Goal: Find specific page/section: Find specific page/section

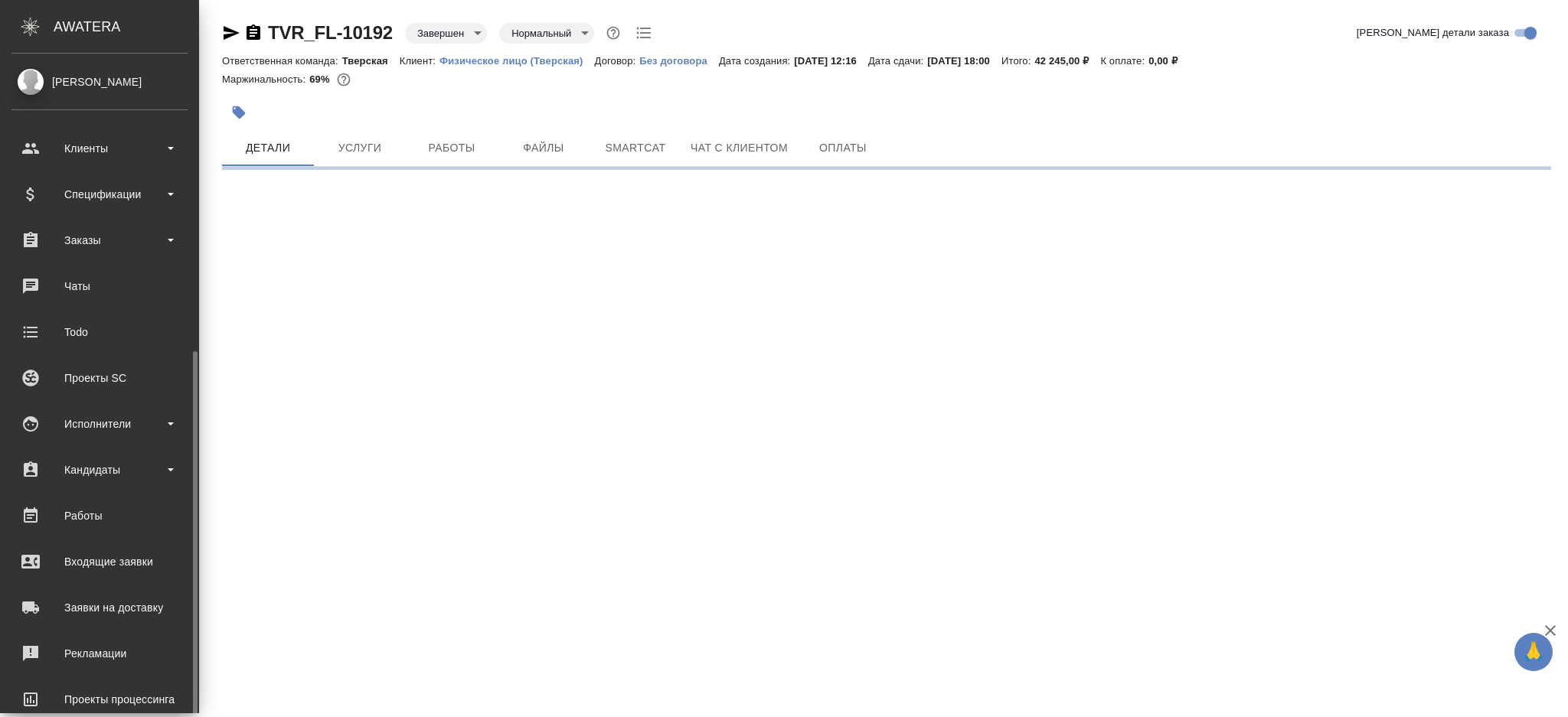
scroll to position [165, 0]
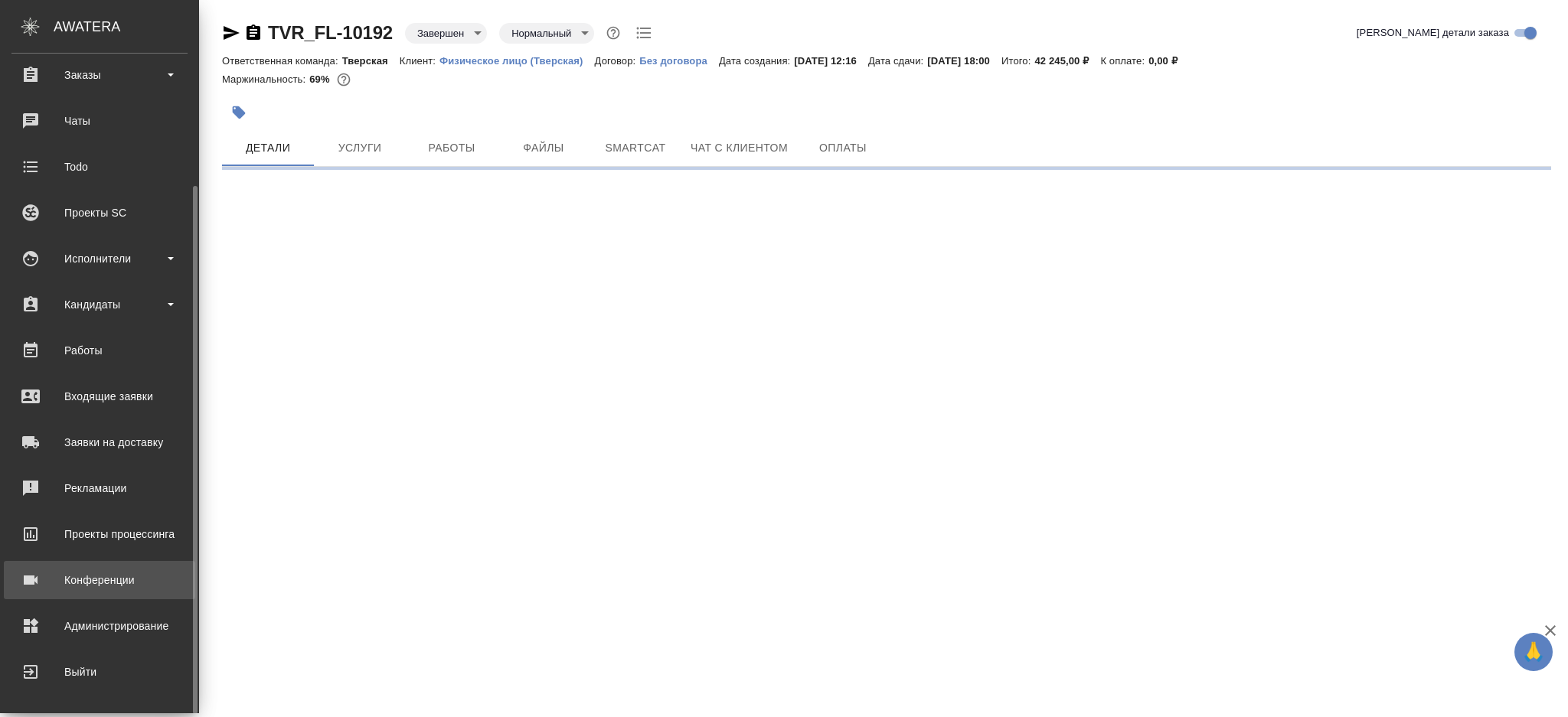
select select "RU"
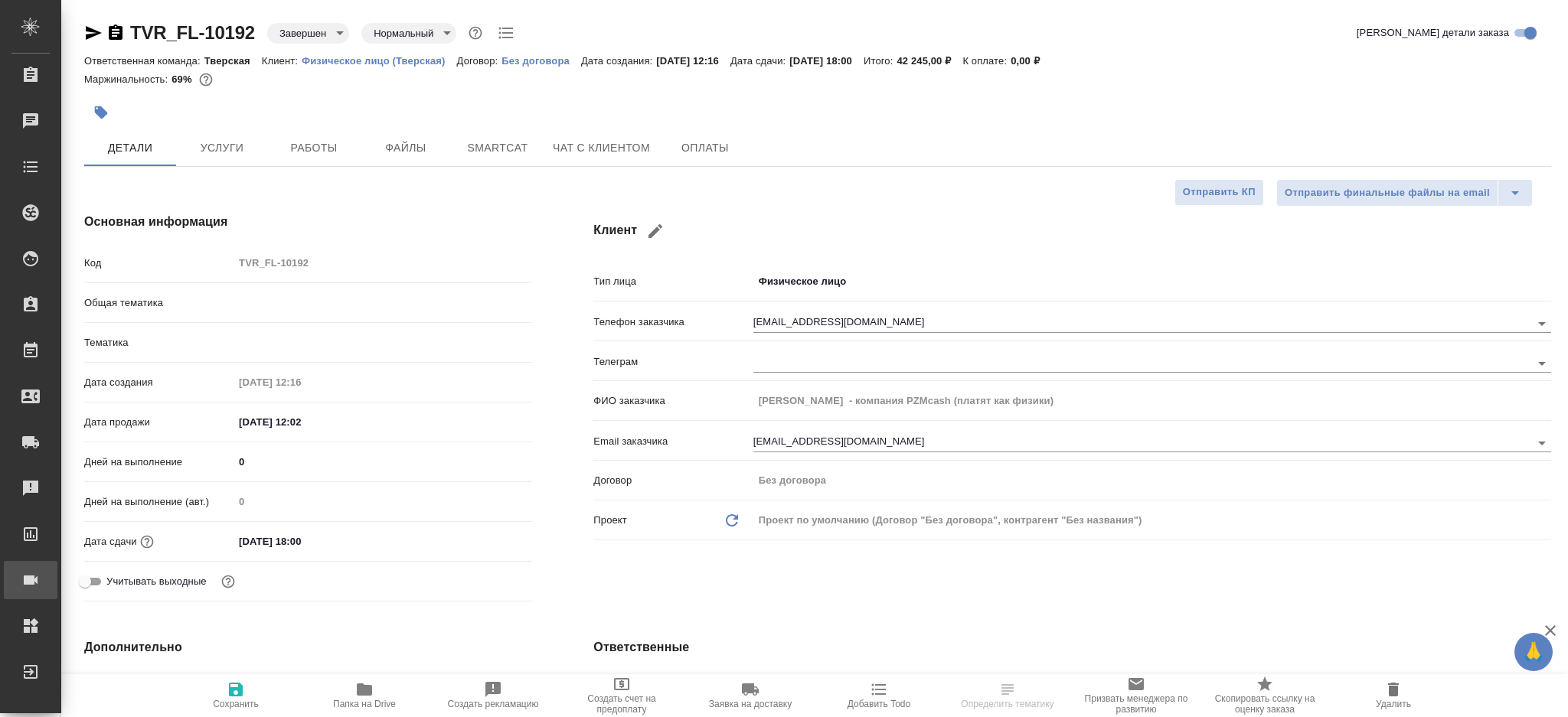
click at [31, 587] on div "Конференции" at bounding box center [11, 579] width 38 height 23
type textarea "x"
type input "Локализации ПО"
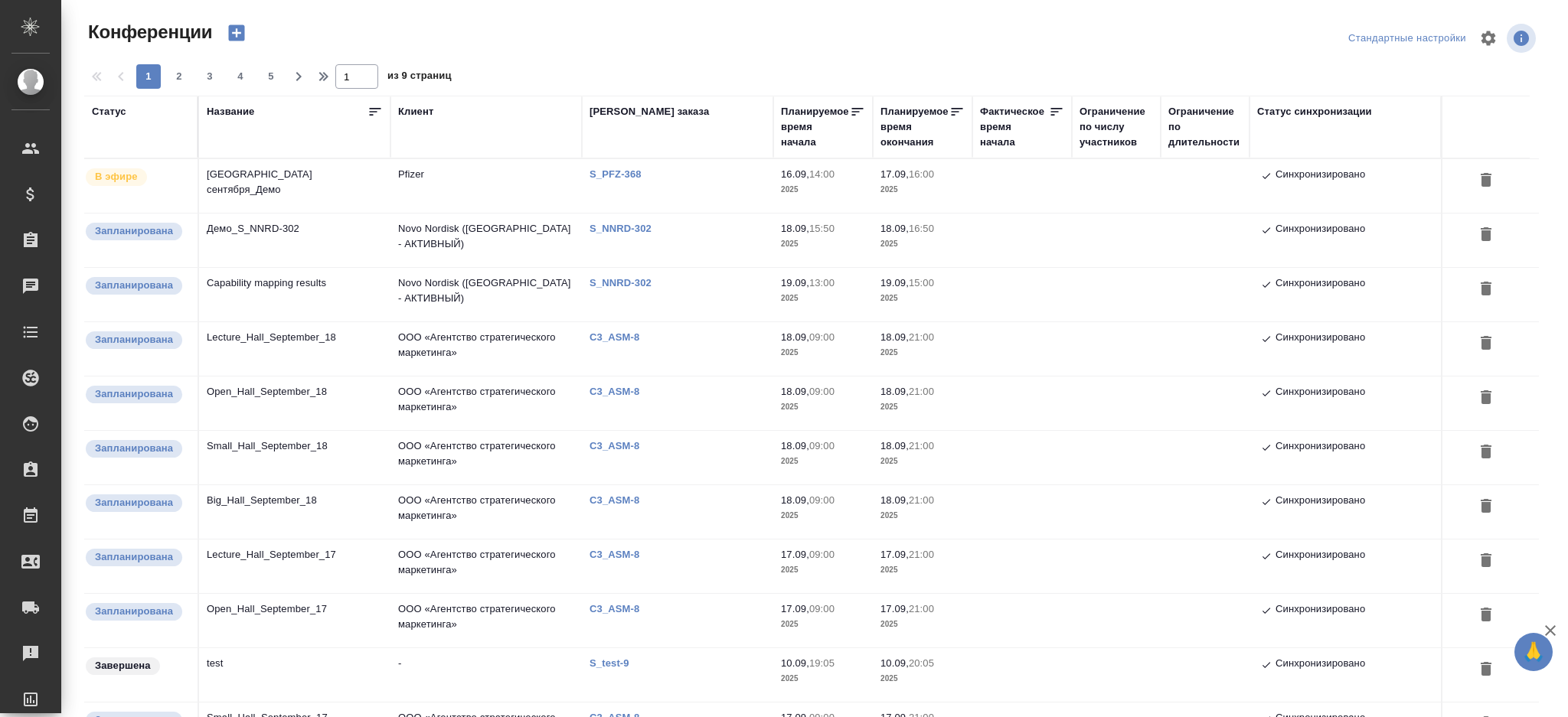
click at [306, 183] on td "[GEOGRAPHIC_DATA] сентября_Демо" at bounding box center [294, 186] width 191 height 54
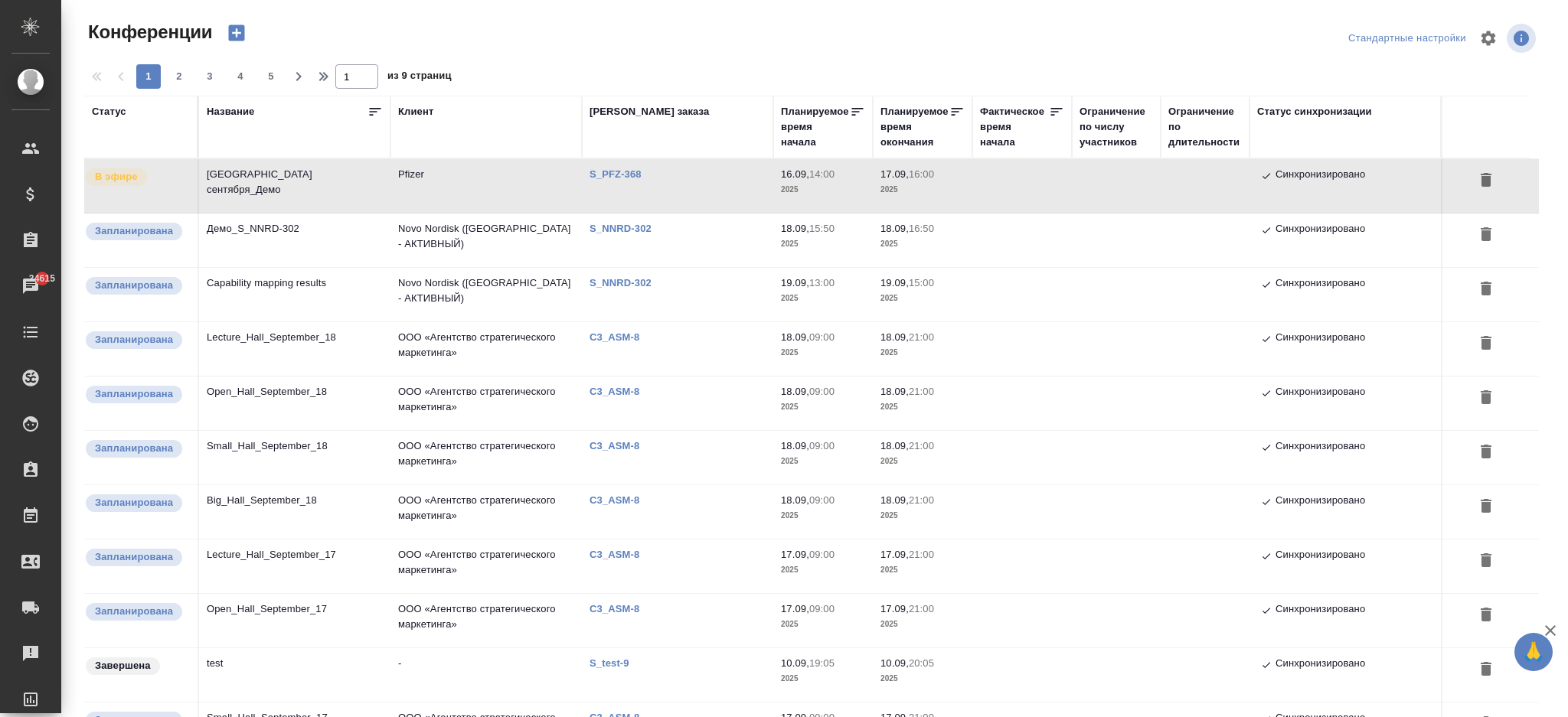
click at [451, 189] on td "Pfizer" at bounding box center [485, 186] width 191 height 54
click at [613, 228] on p "S_NNRD-302" at bounding box center [627, 228] width 74 height 11
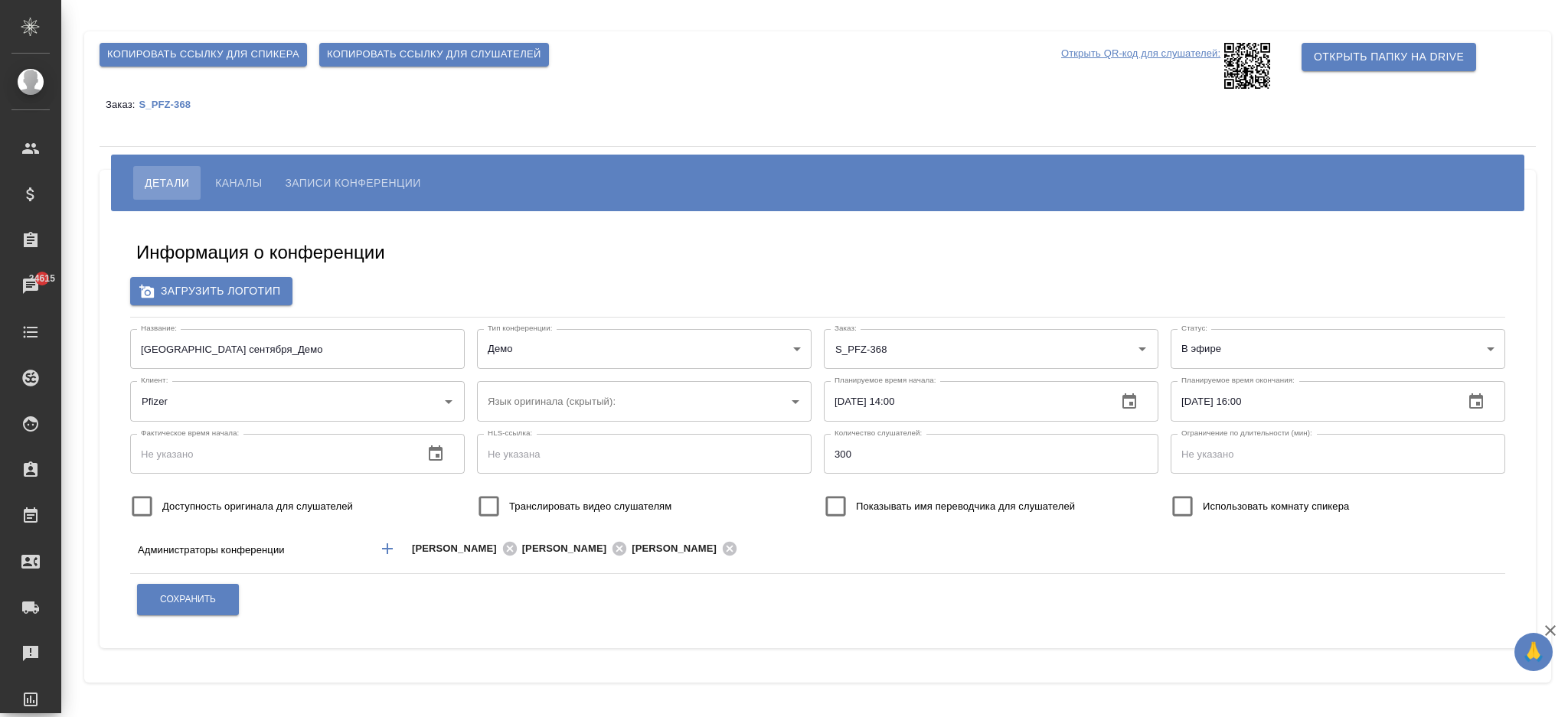
click at [239, 184] on span "Каналы" at bounding box center [239, 183] width 47 height 18
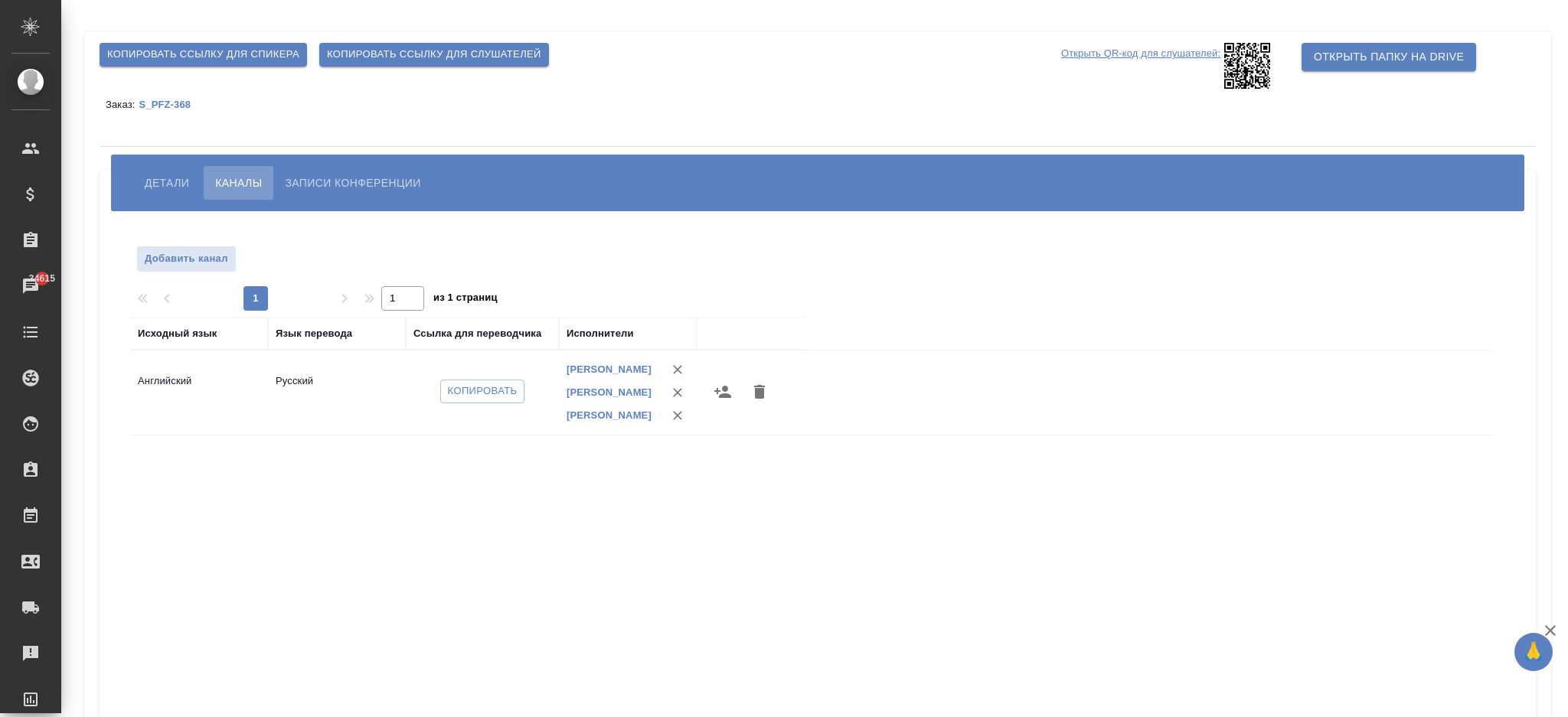
click at [584, 461] on div "Исходный язык Язык перевода Ссылка для переводчика Исполнители Английский Русск…" at bounding box center [812, 593] width 1363 height 551
click at [167, 189] on span "Детали" at bounding box center [167, 183] width 44 height 18
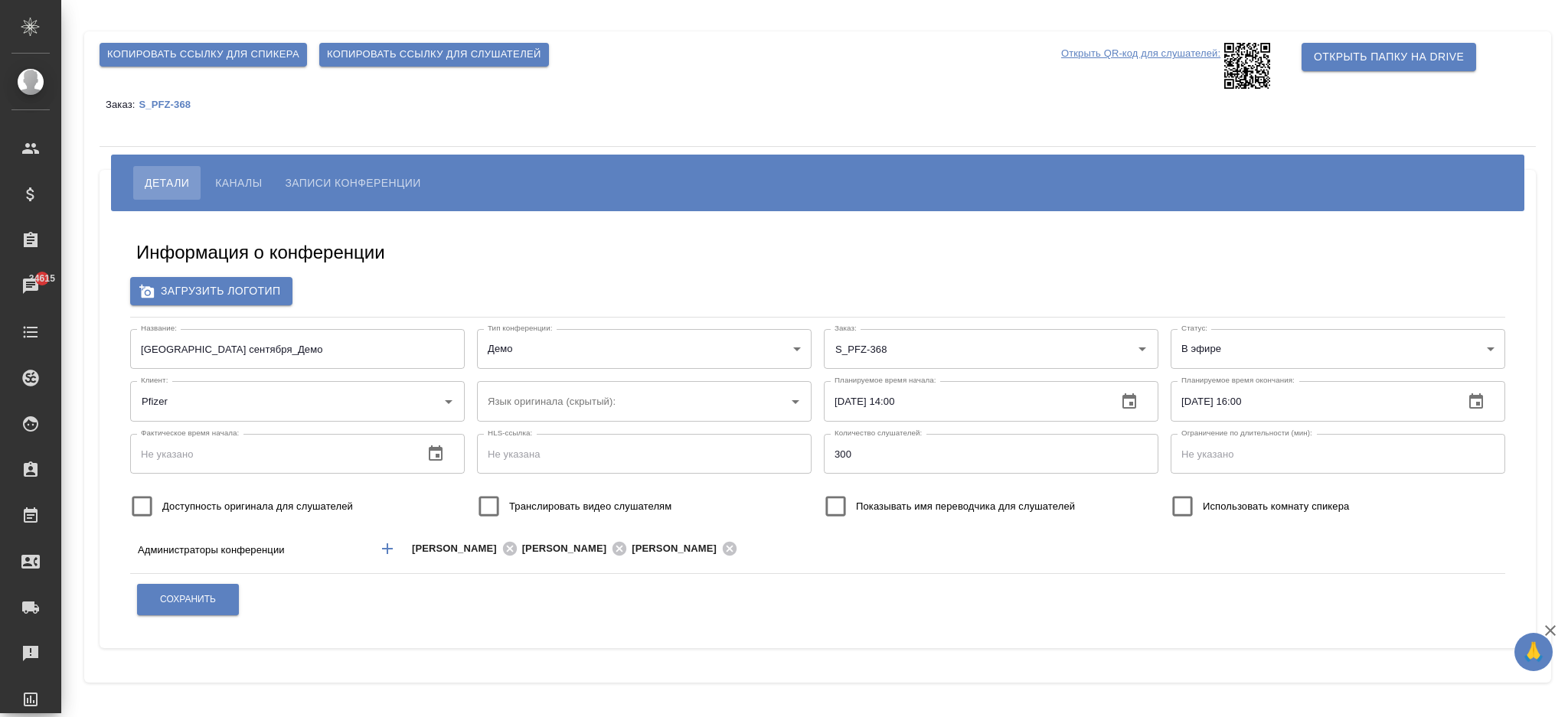
click at [315, 175] on span "Записи конференции" at bounding box center [352, 183] width 136 height 18
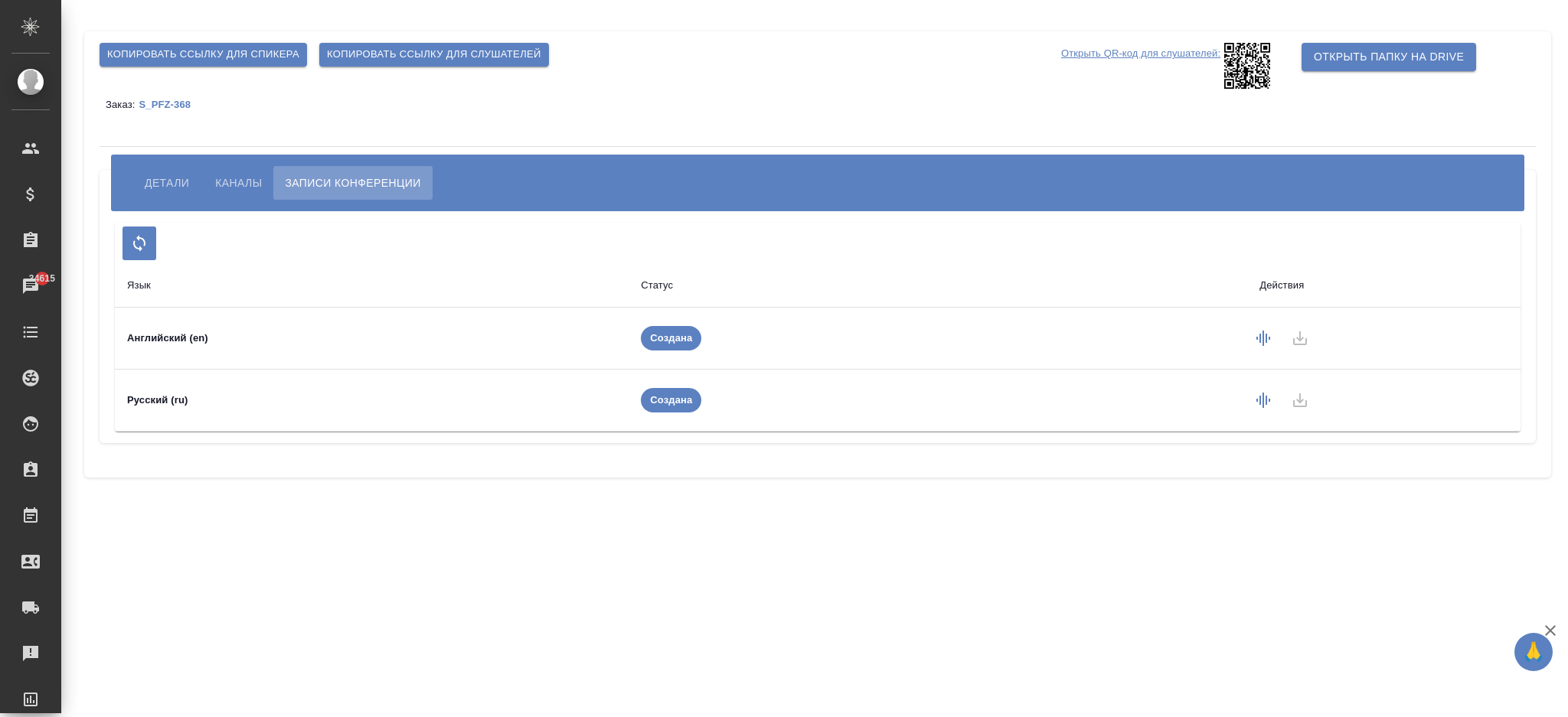
click at [246, 176] on span "Каналы" at bounding box center [239, 183] width 47 height 18
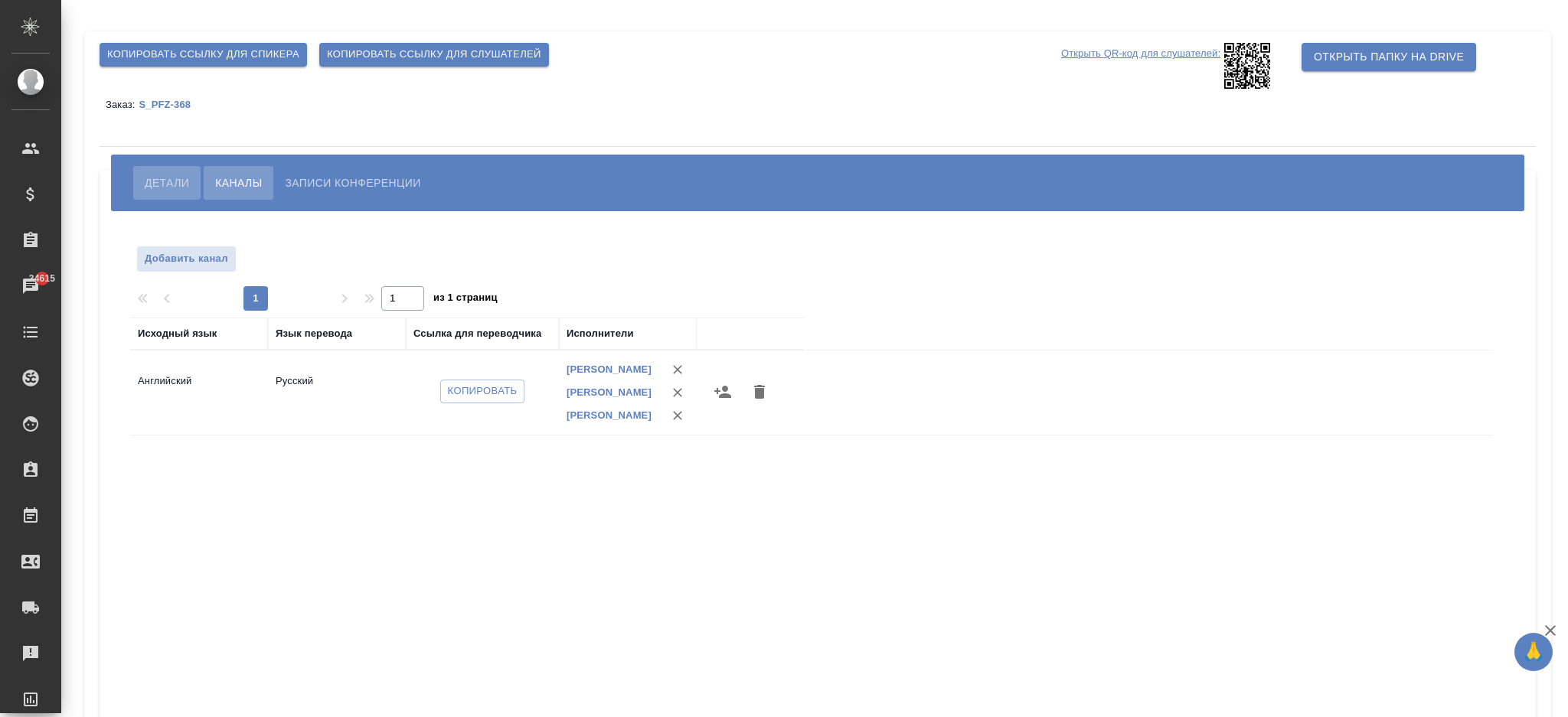
click at [180, 176] on span "Детали" at bounding box center [167, 183] width 44 height 18
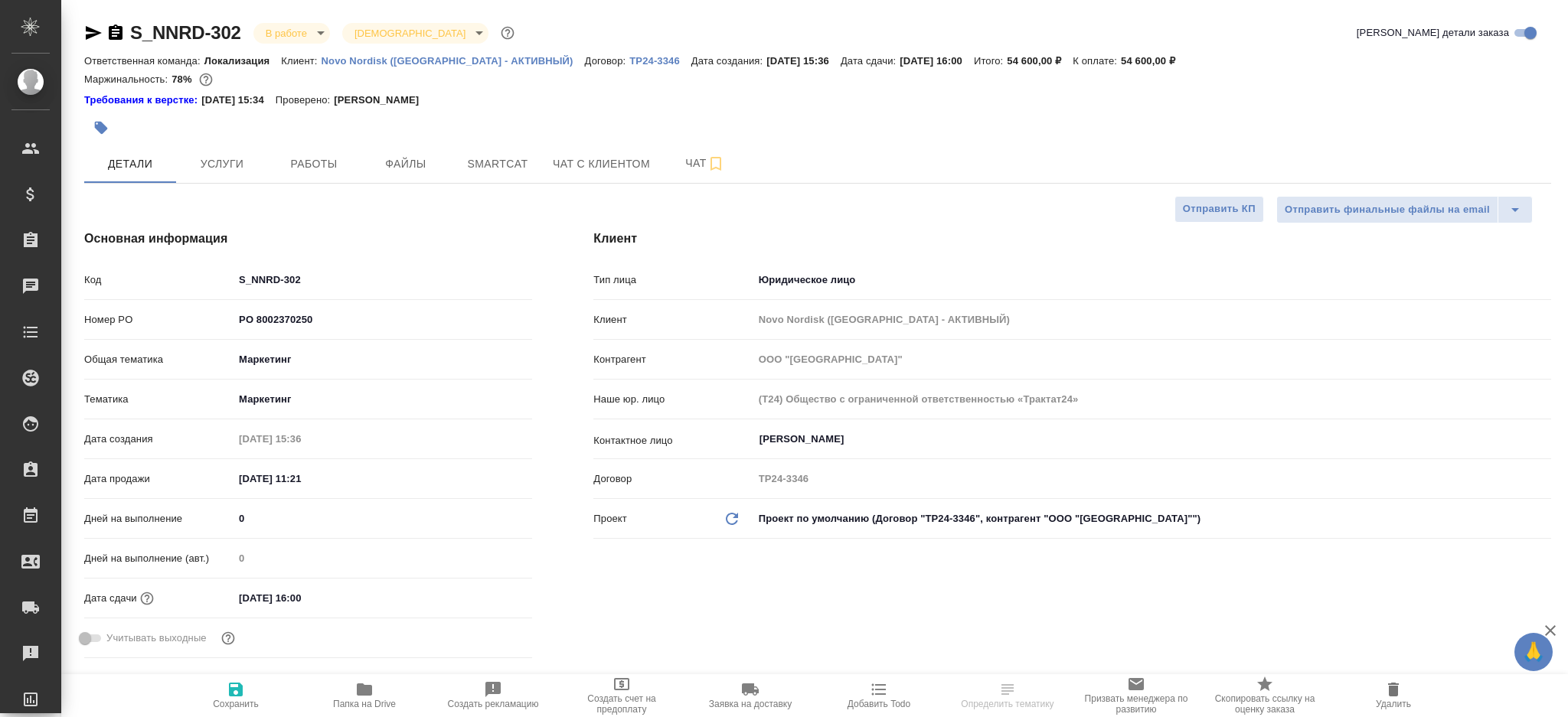
select select "RU"
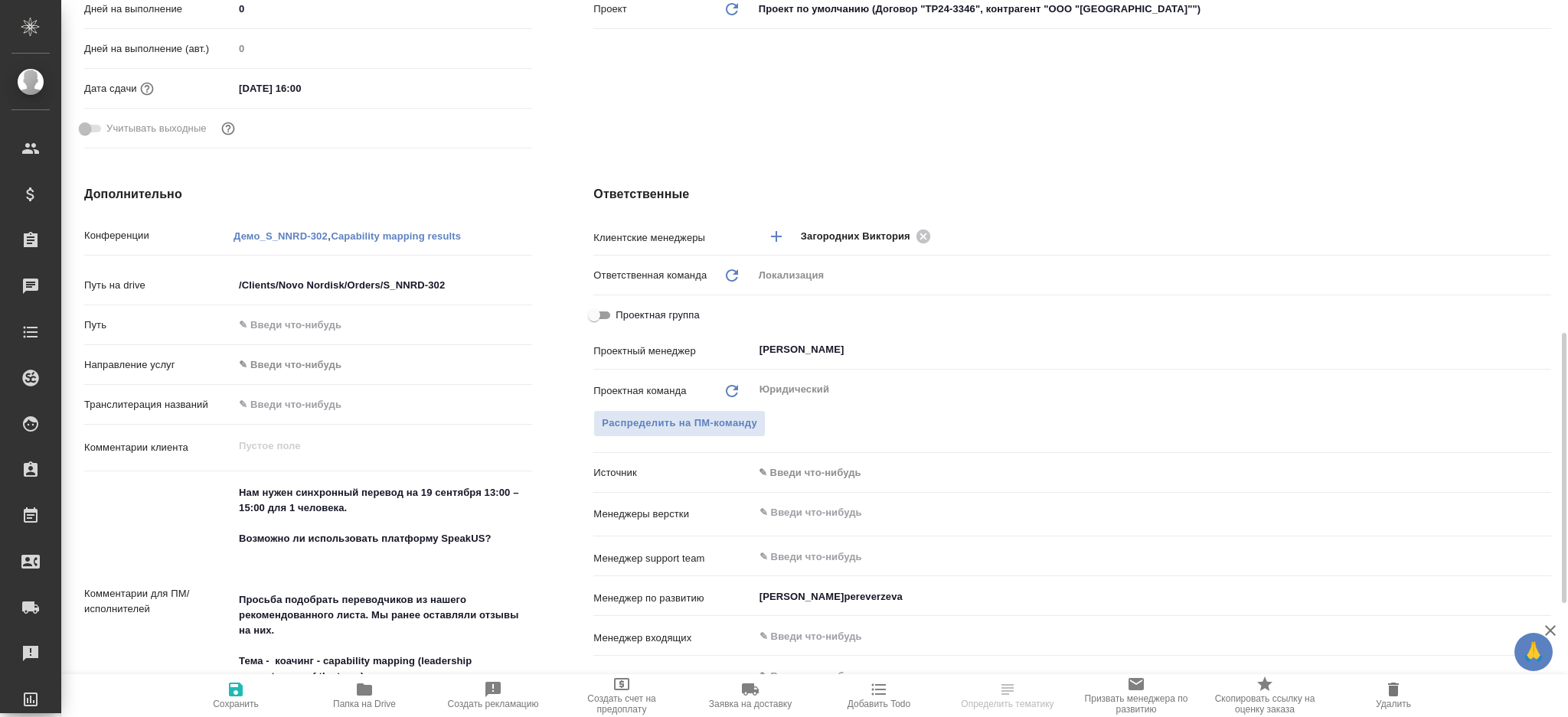
scroll to position [613, 0]
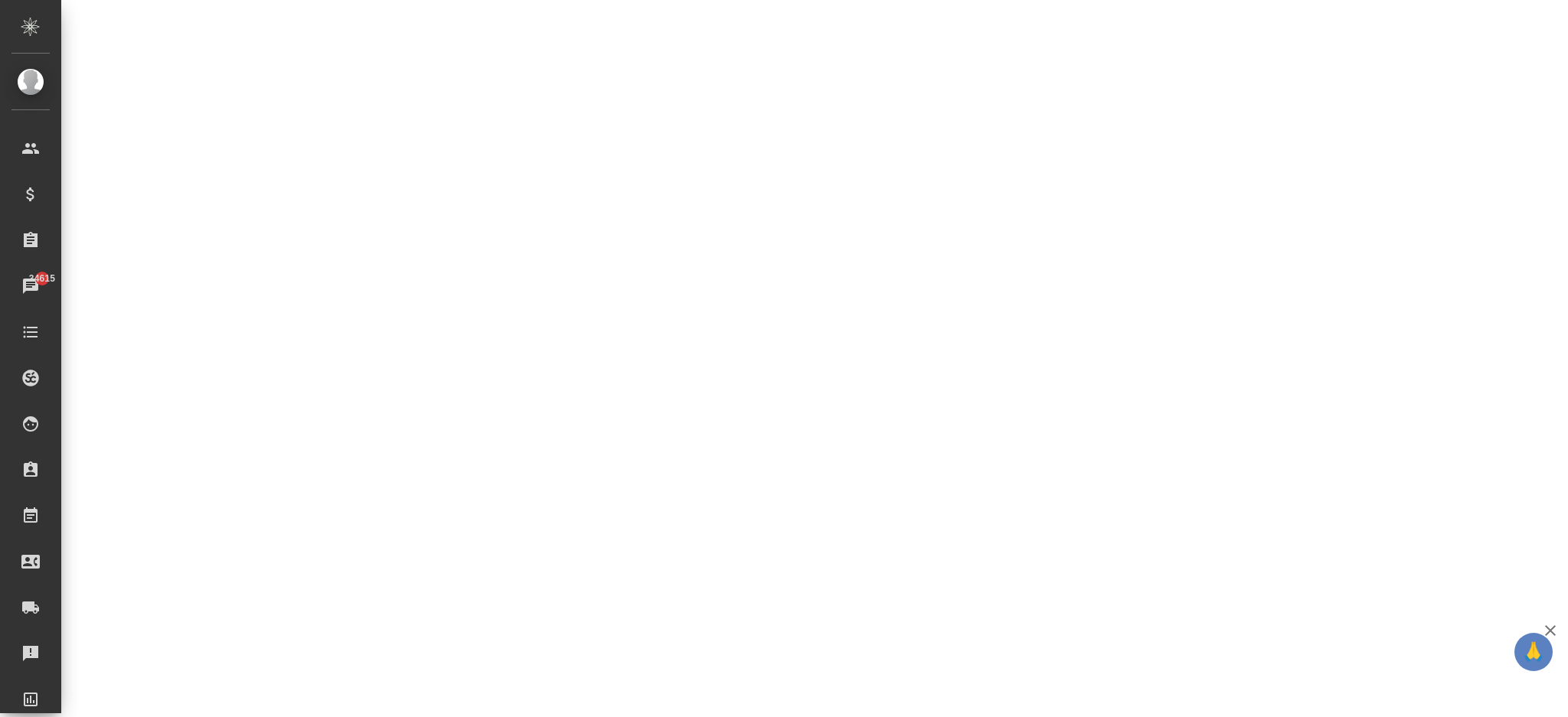
select select "RU"
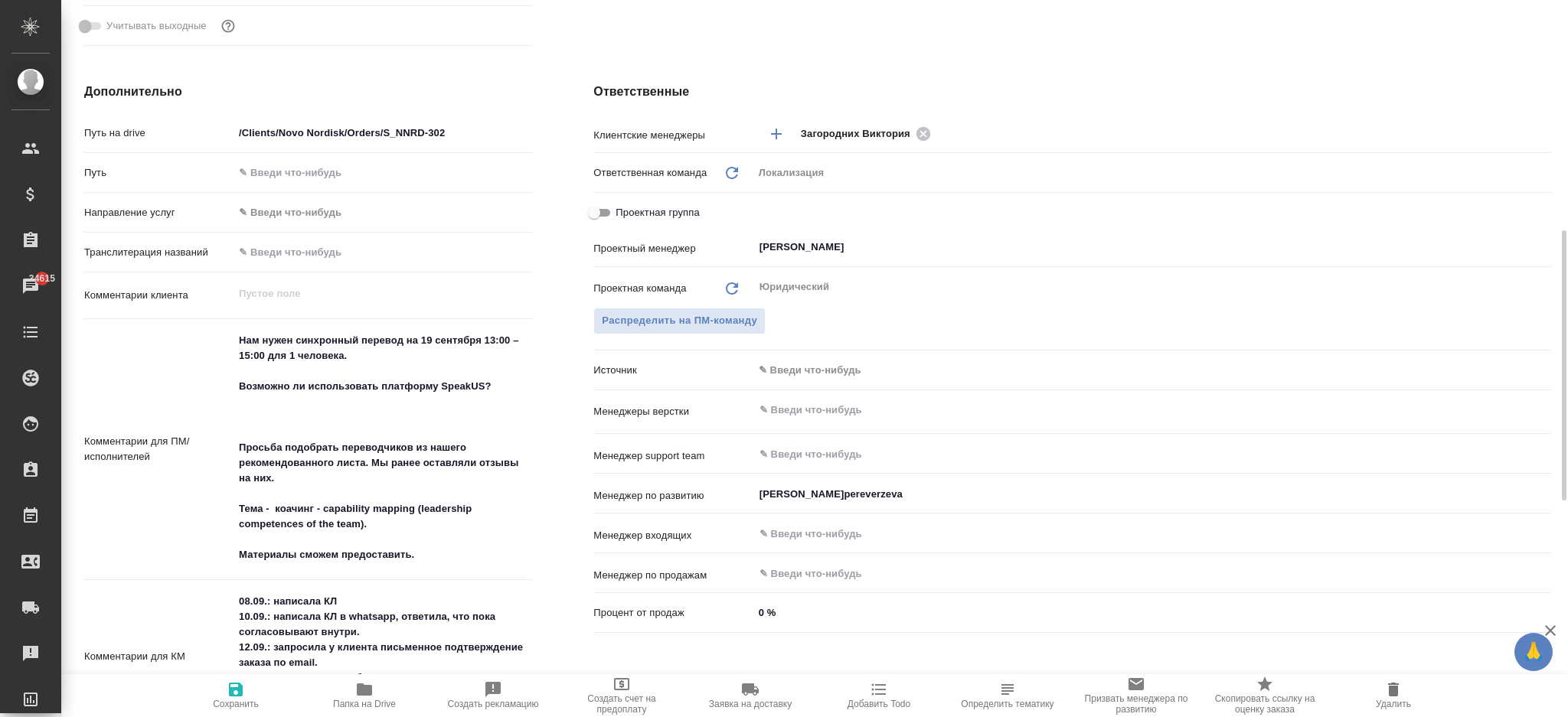
type textarea "x"
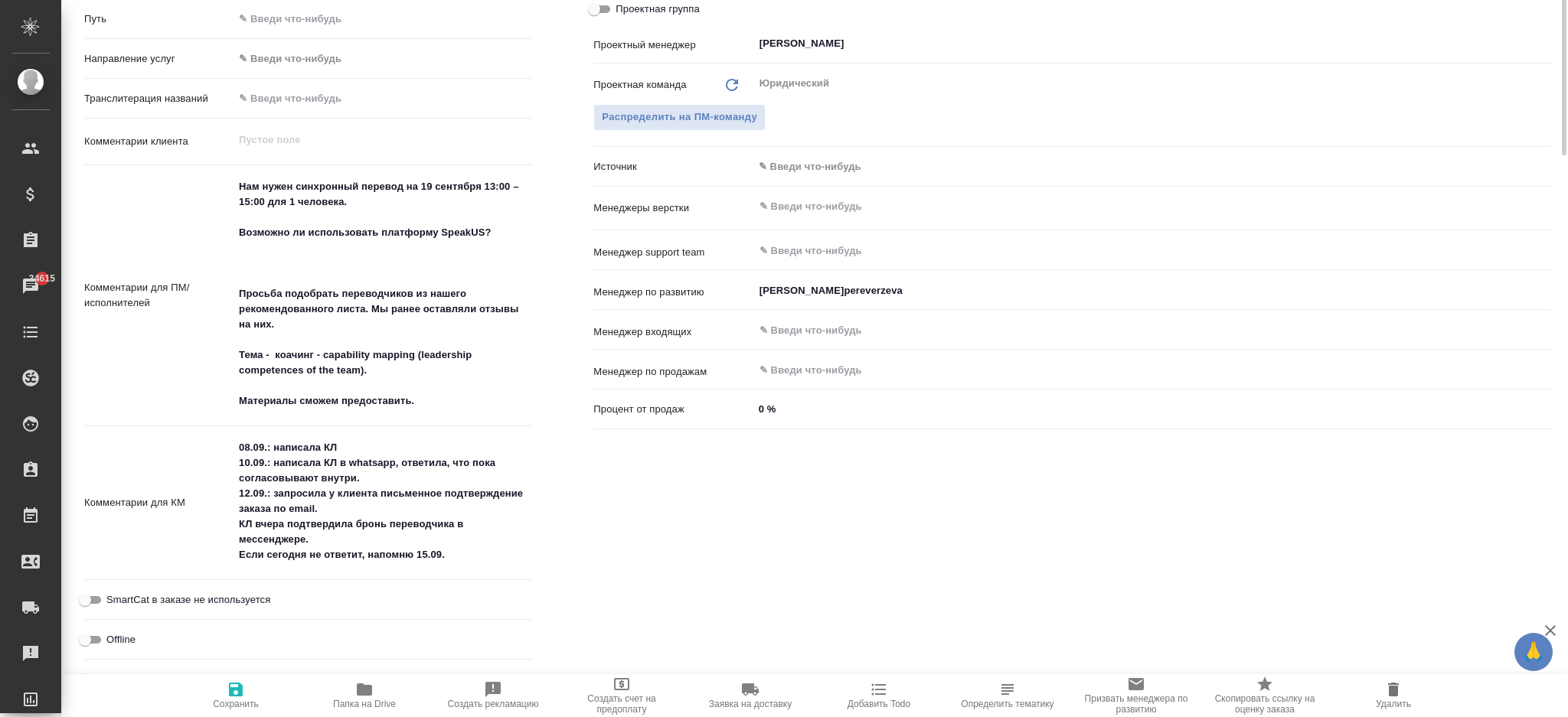
scroll to position [102, 0]
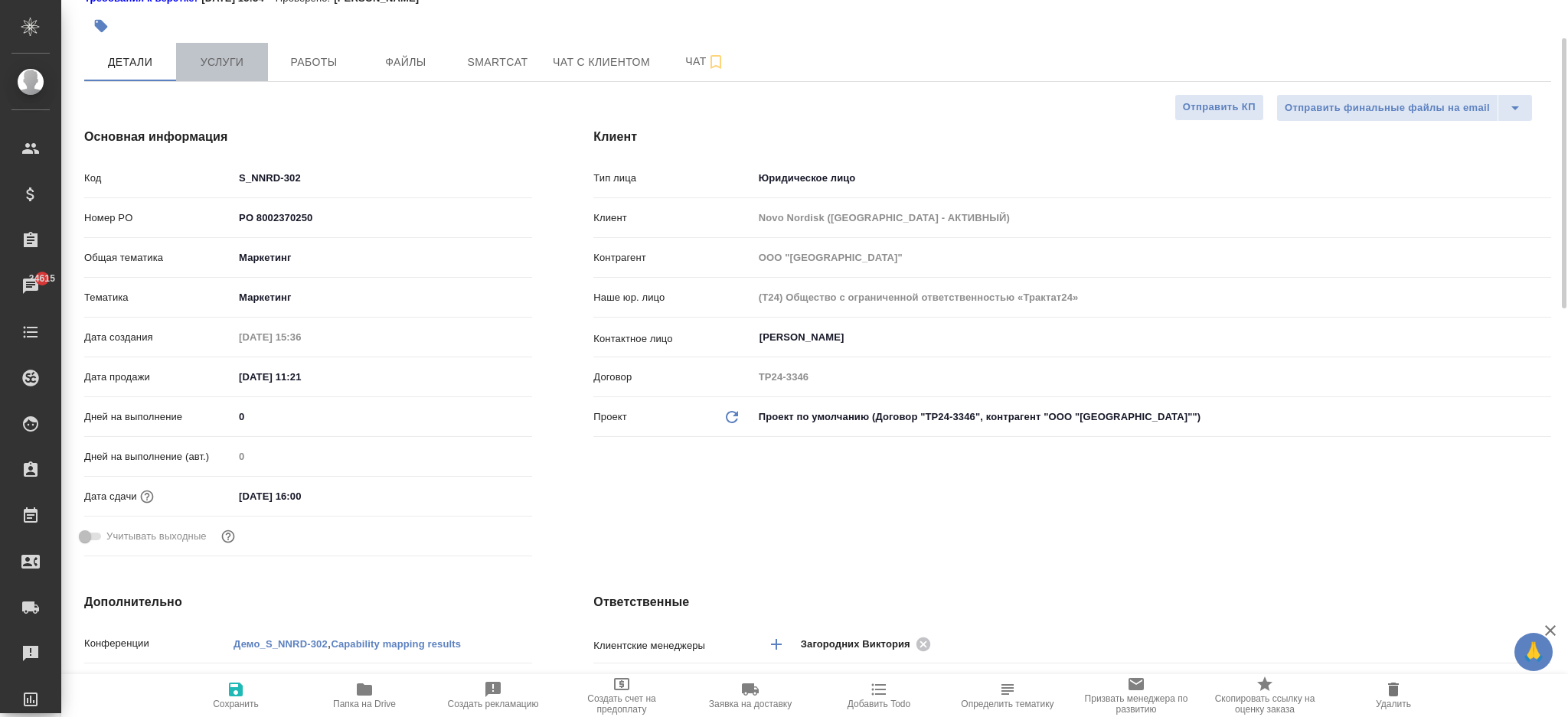
click at [221, 60] on span "Услуги" at bounding box center [222, 62] width 74 height 19
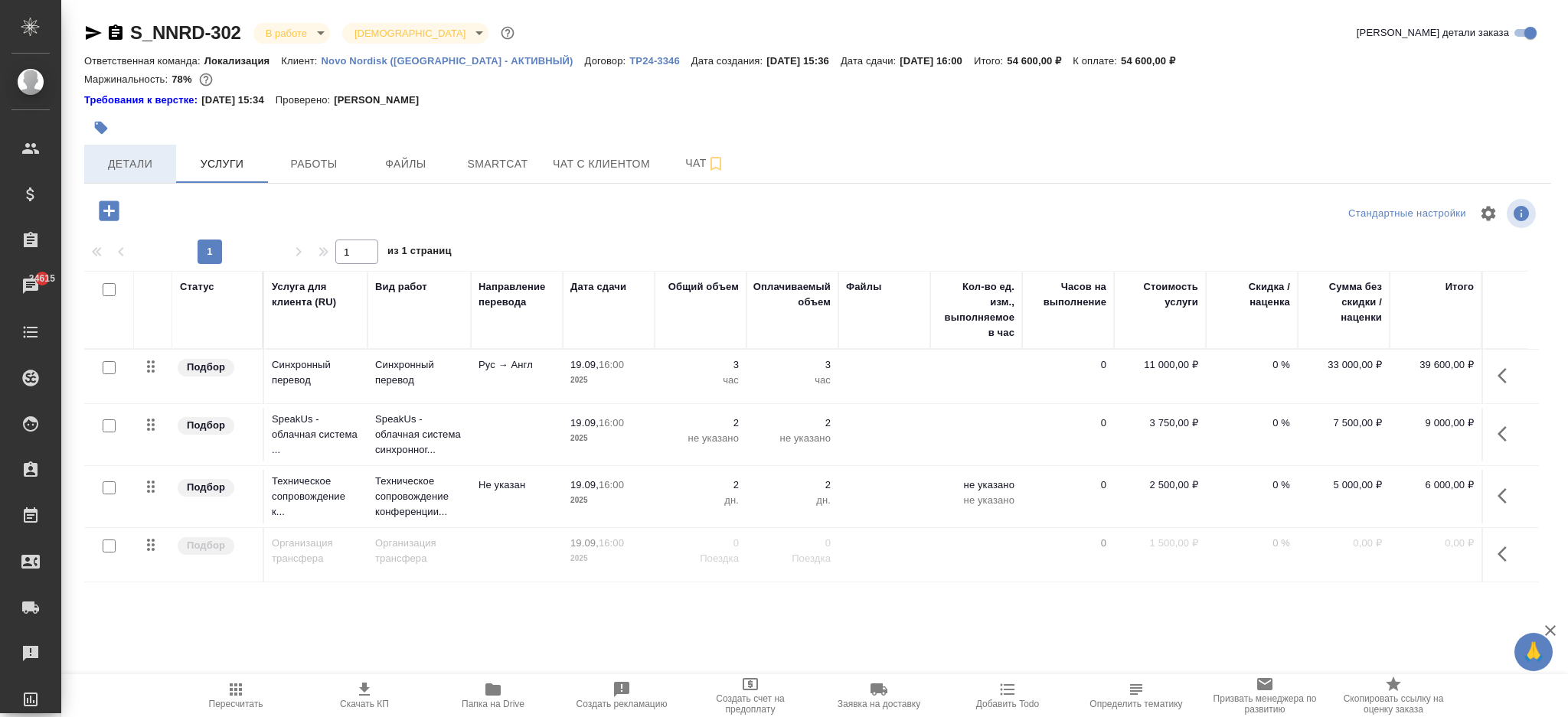
click at [145, 158] on span "Детали" at bounding box center [130, 164] width 74 height 19
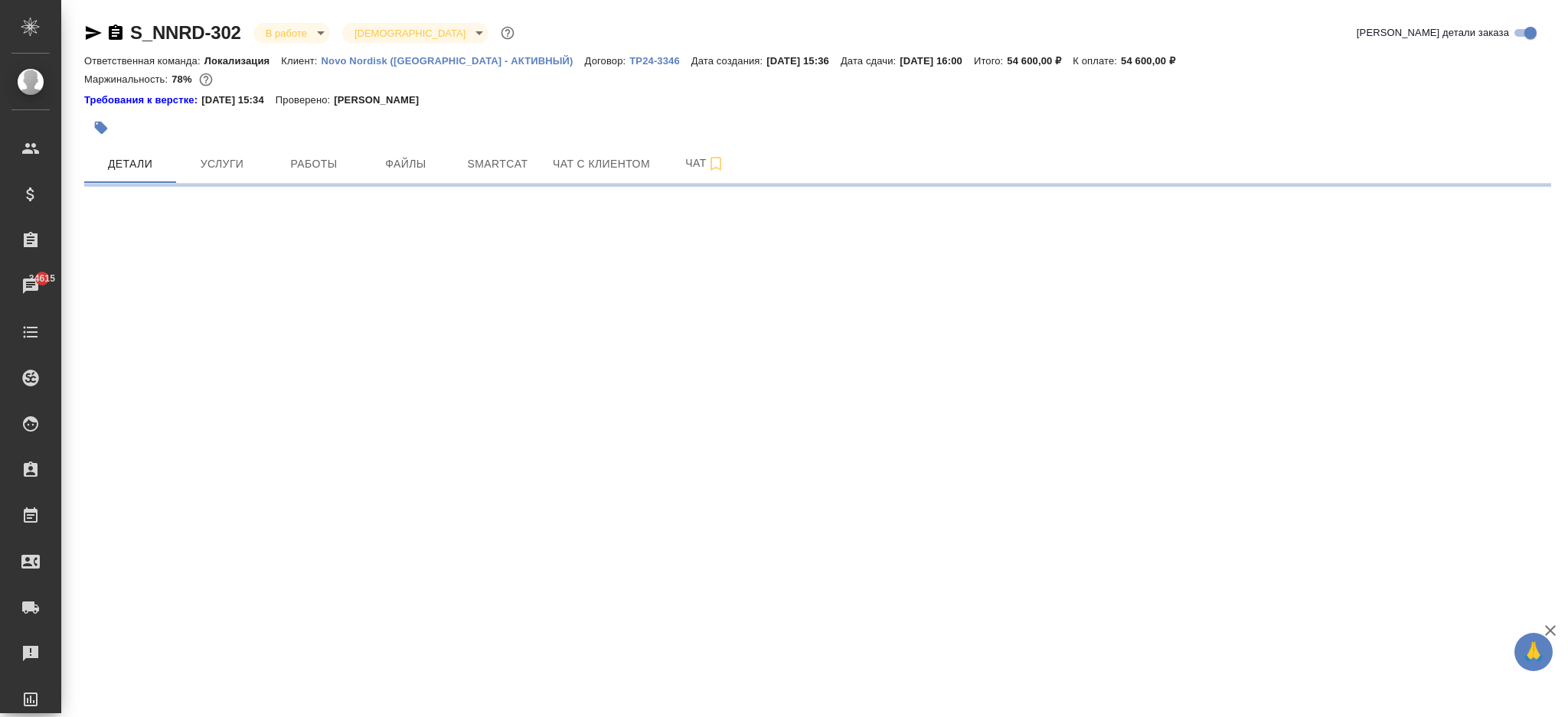
select select "RU"
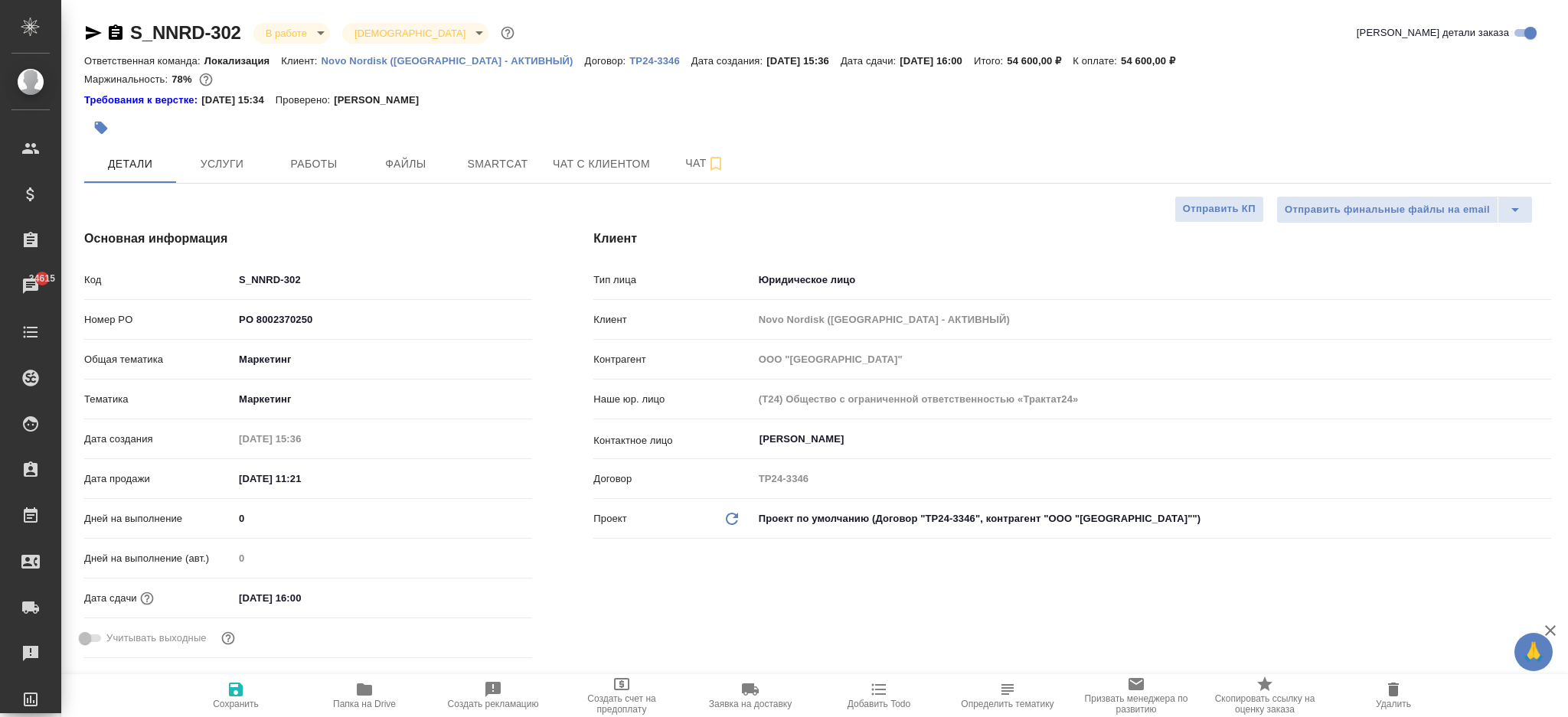
type textarea "x"
click at [212, 167] on span "Услуги" at bounding box center [222, 164] width 74 height 19
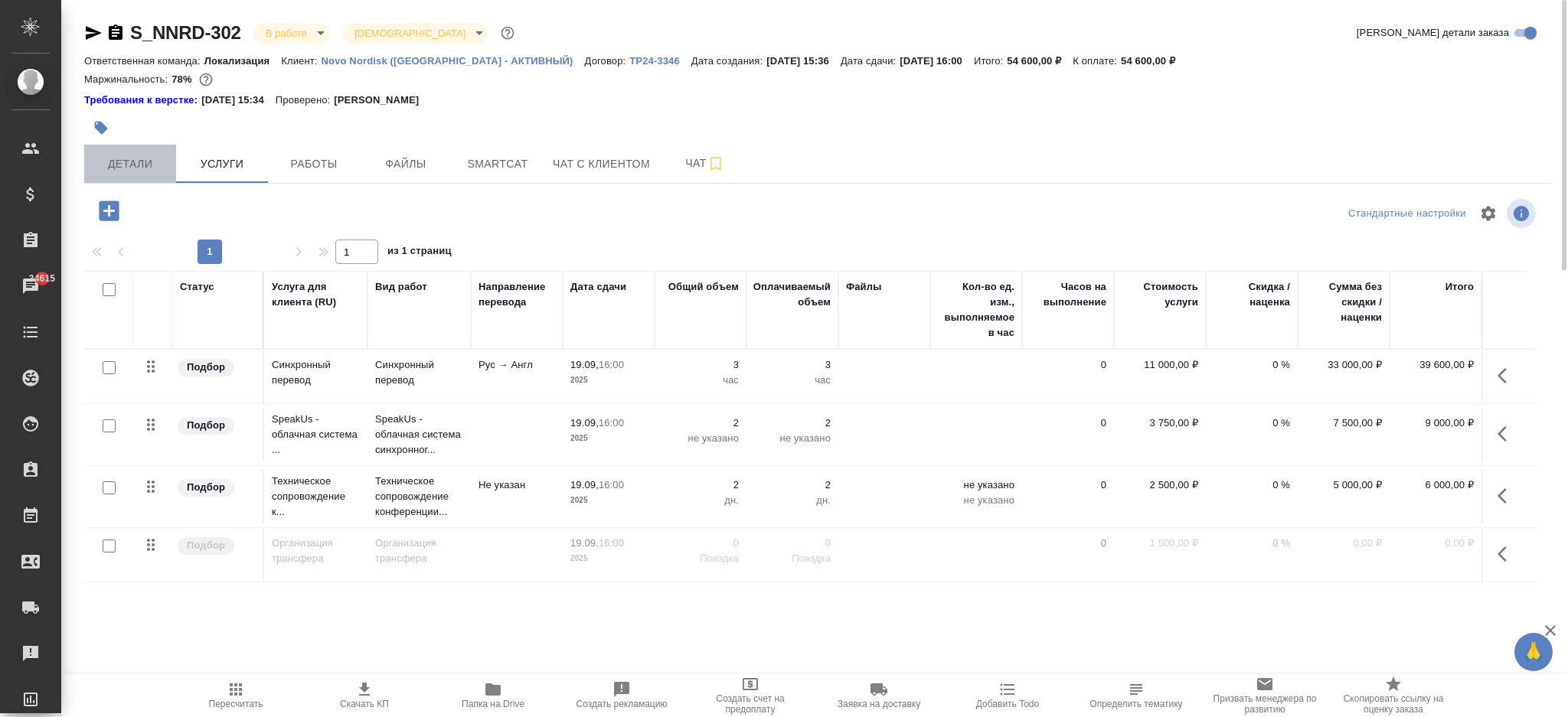
click at [152, 166] on span "Детали" at bounding box center [130, 164] width 74 height 19
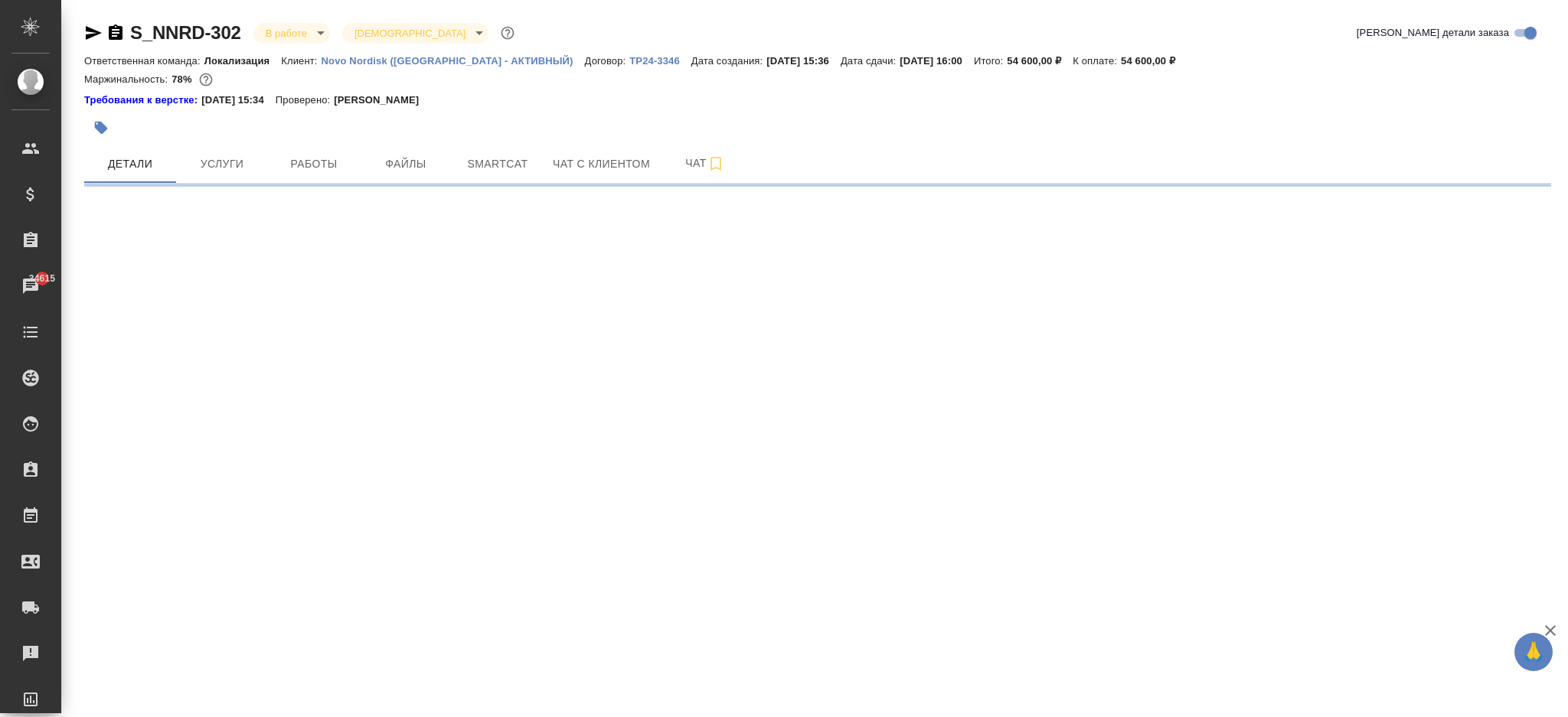
select select "RU"
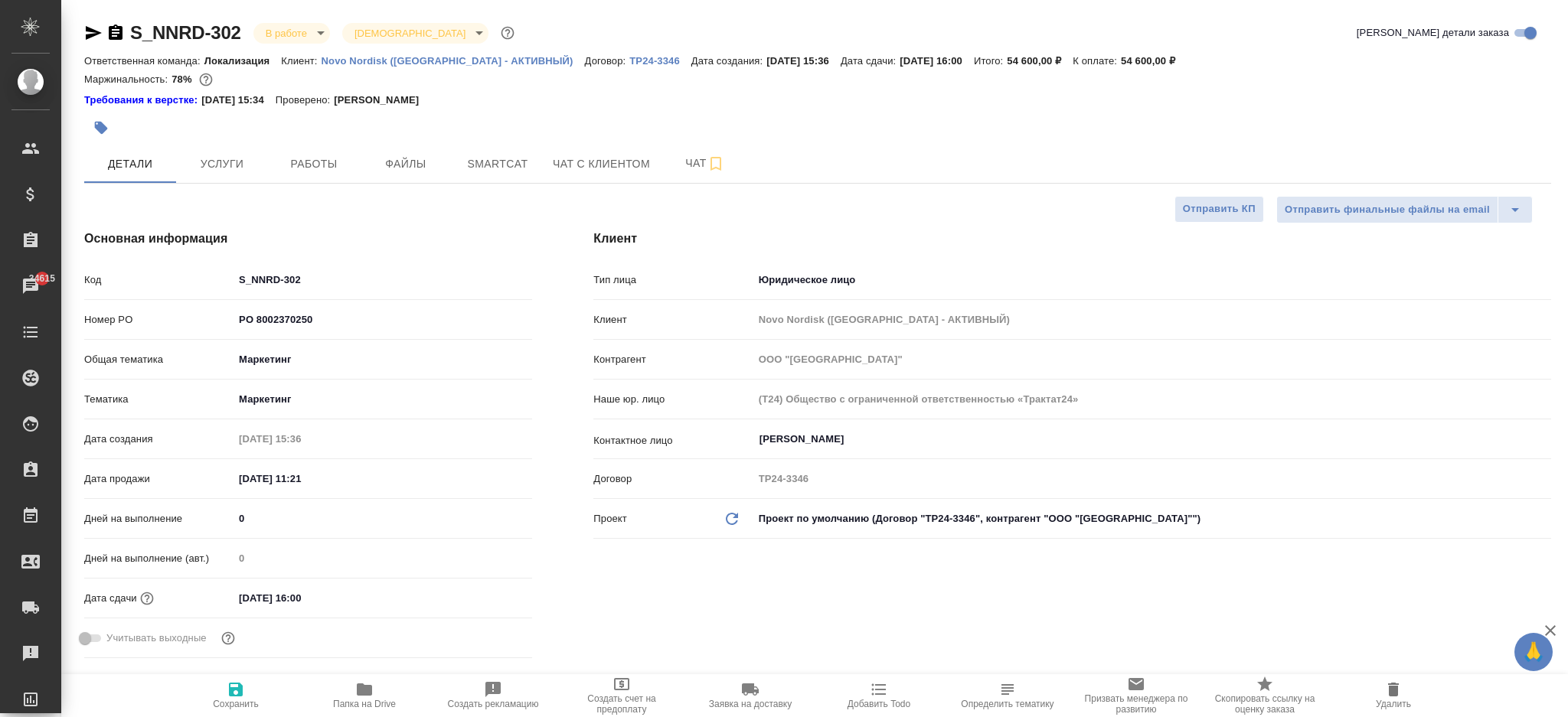
type textarea "x"
click at [239, 164] on span "Услуги" at bounding box center [222, 164] width 74 height 19
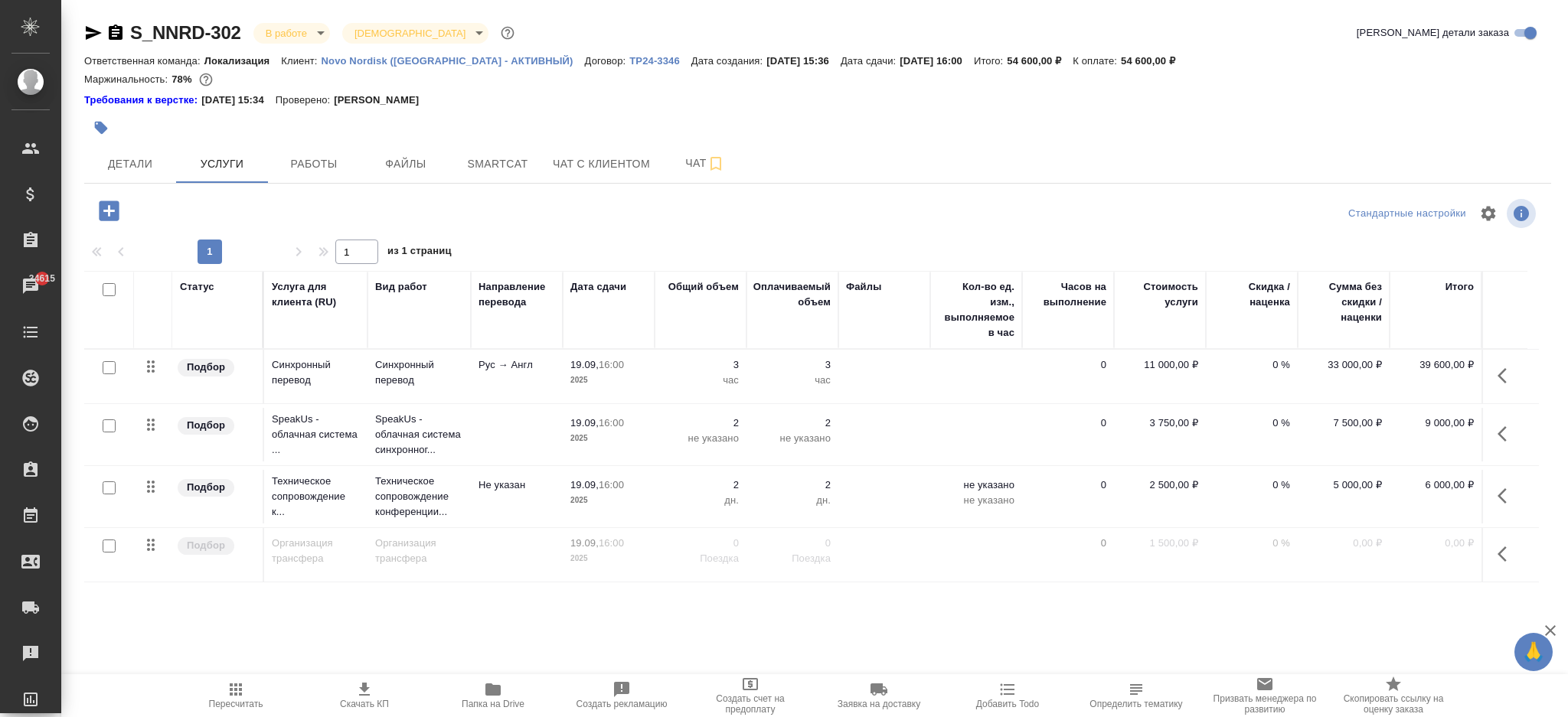
click at [1496, 483] on button "button" at bounding box center [1507, 496] width 37 height 37
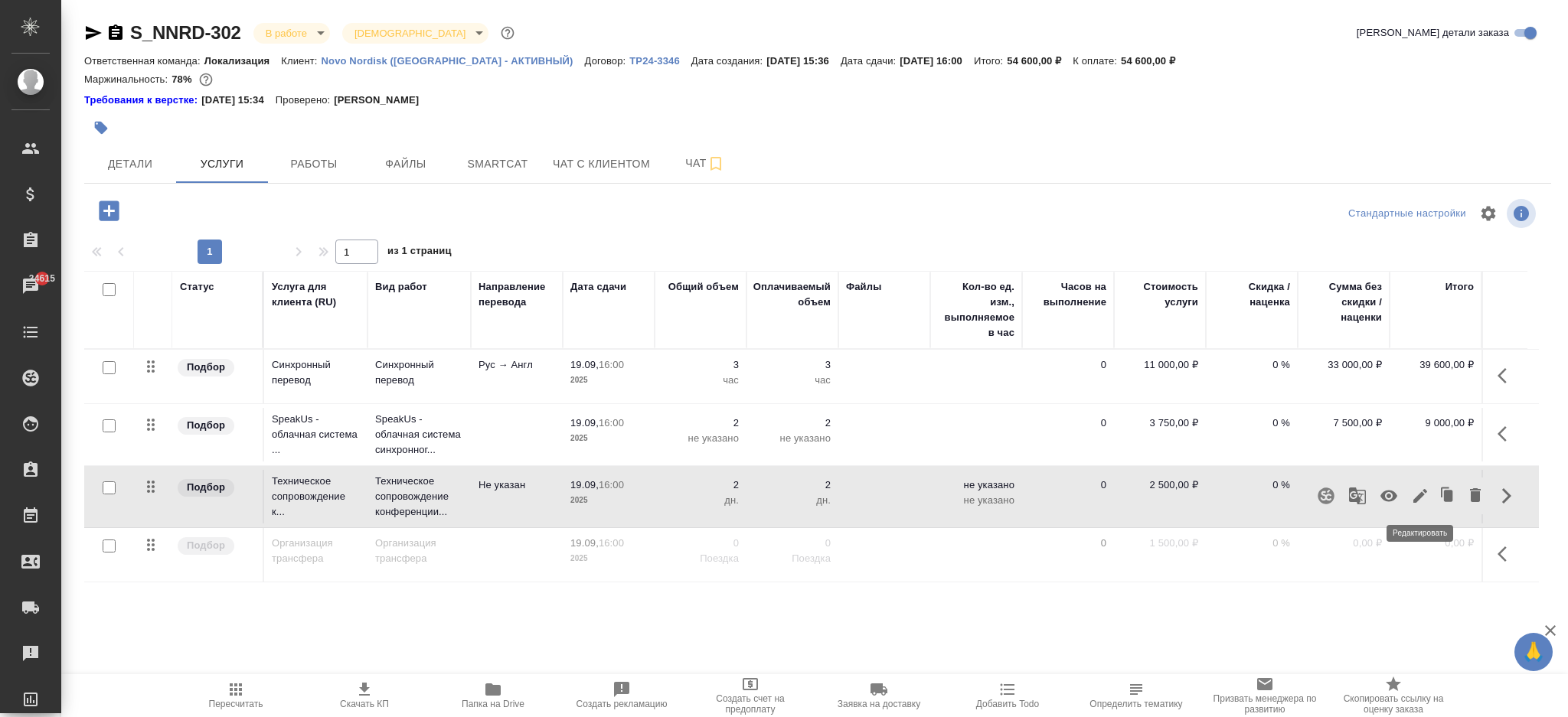
click at [1419, 499] on icon "button" at bounding box center [1420, 496] width 18 height 18
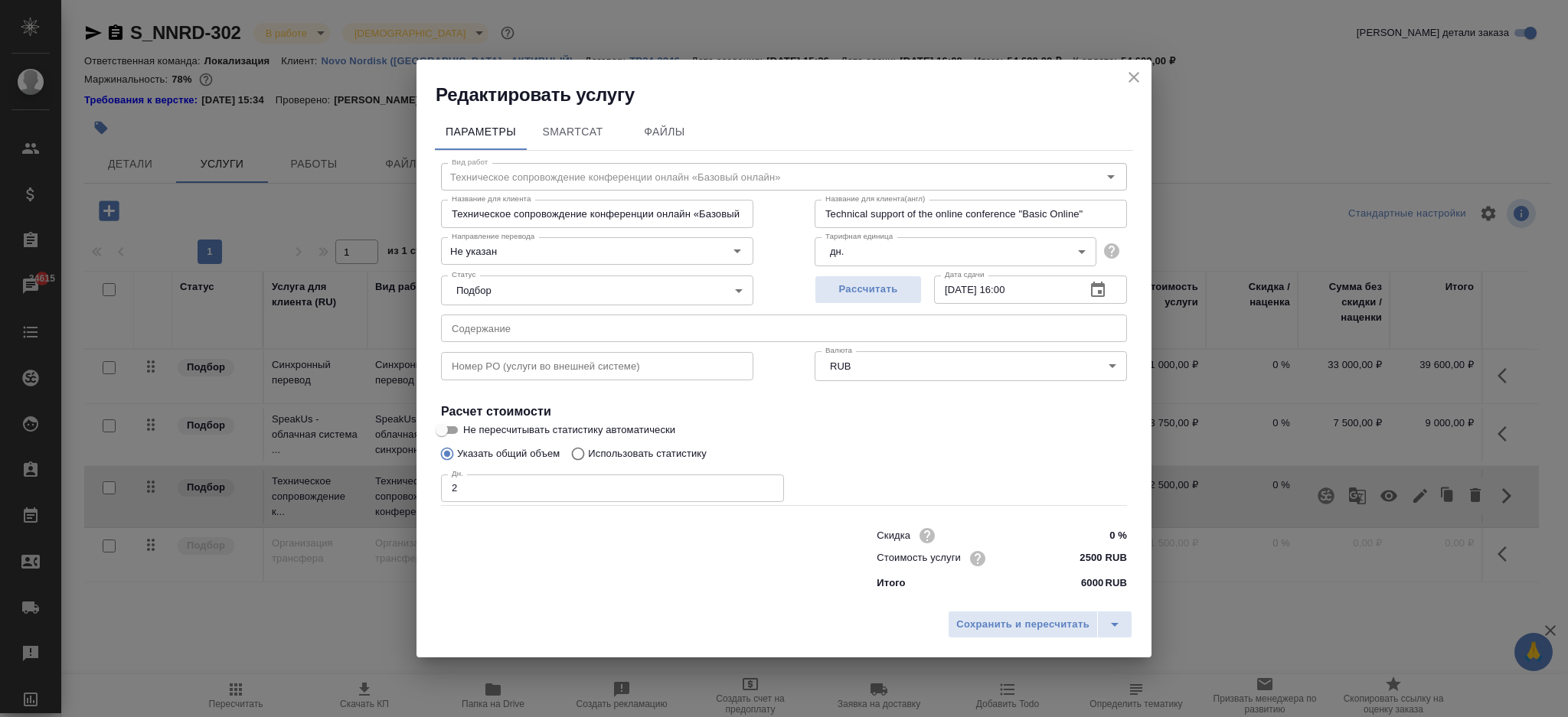
click at [1130, 78] on icon "close" at bounding box center [1134, 78] width 18 height 18
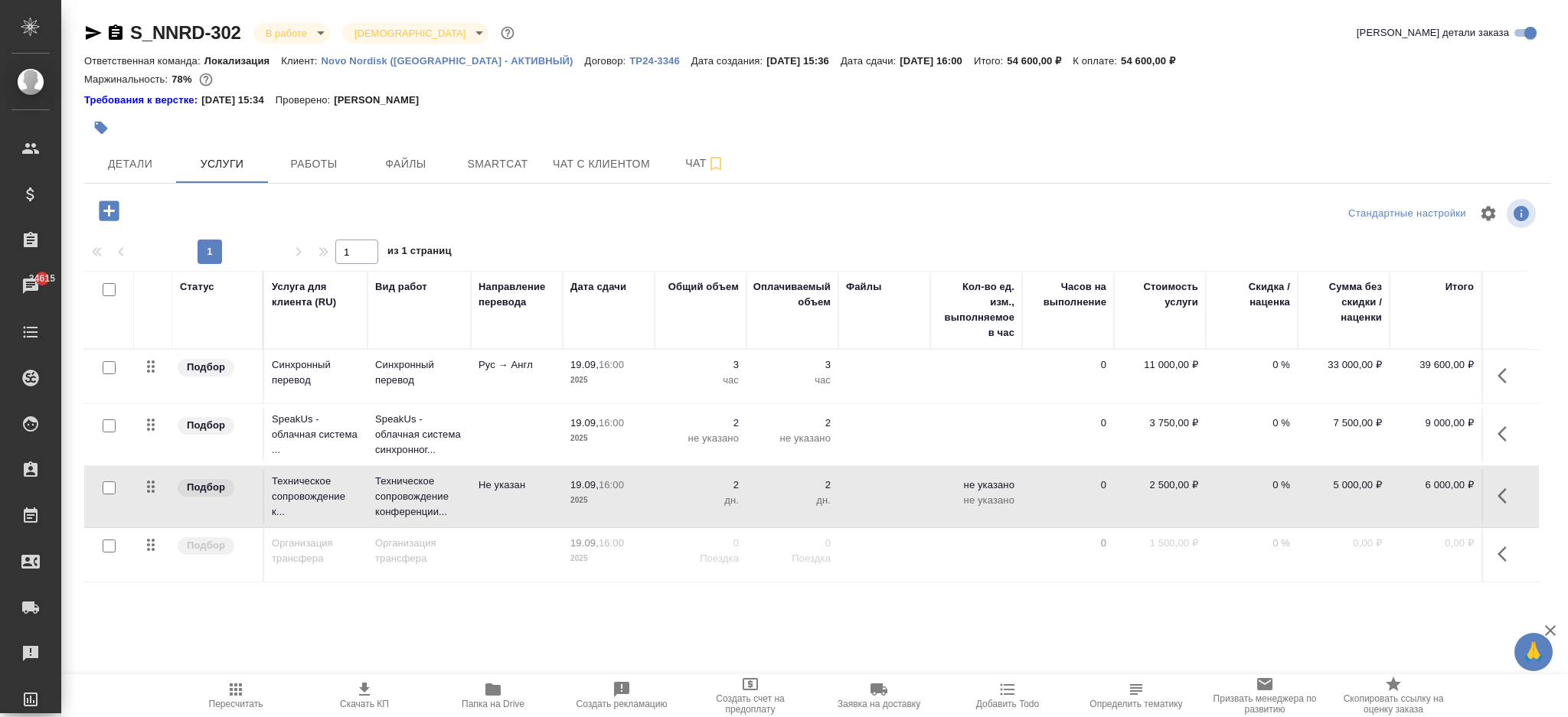
click at [948, 630] on div "S_NNRD-302 В работе inProgress Святая троица holyTrinity Кратко детали заказа О…" at bounding box center [817, 320] width 1484 height 639
click at [347, 140] on div at bounding box center [573, 128] width 978 height 33
click at [345, 146] on button "Работы" at bounding box center [313, 164] width 92 height 38
